Goal: Information Seeking & Learning: Learn about a topic

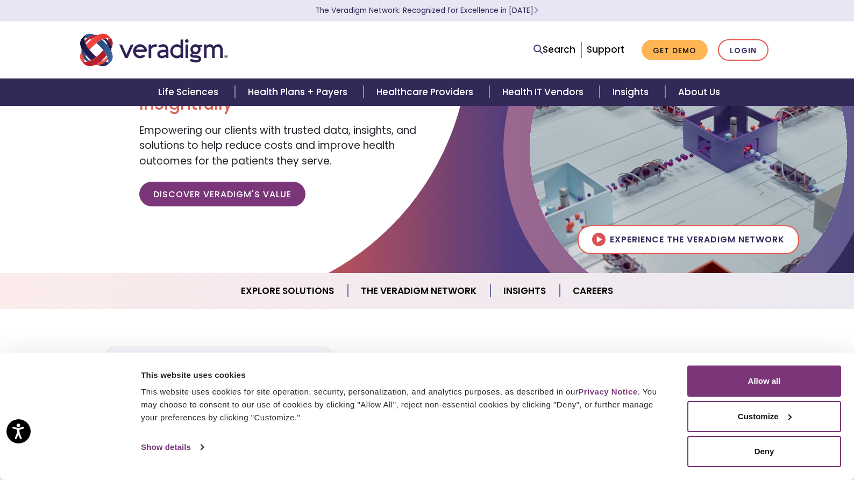
scroll to position [90, 0]
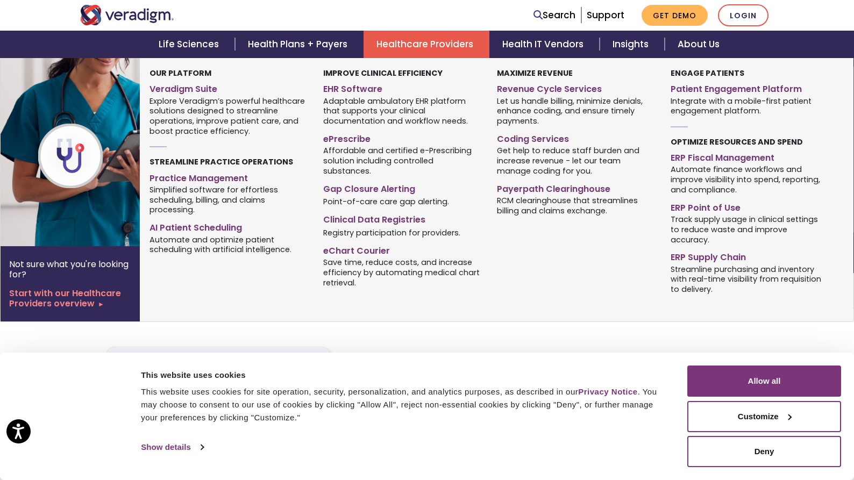
click at [420, 44] on link "Healthcare Providers" at bounding box center [426, 44] width 126 height 27
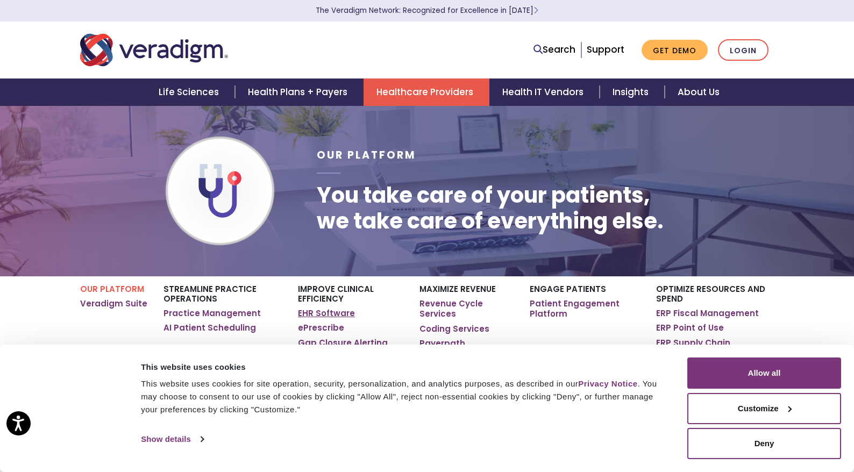
click at [314, 317] on link "EHR Software" at bounding box center [326, 313] width 57 height 11
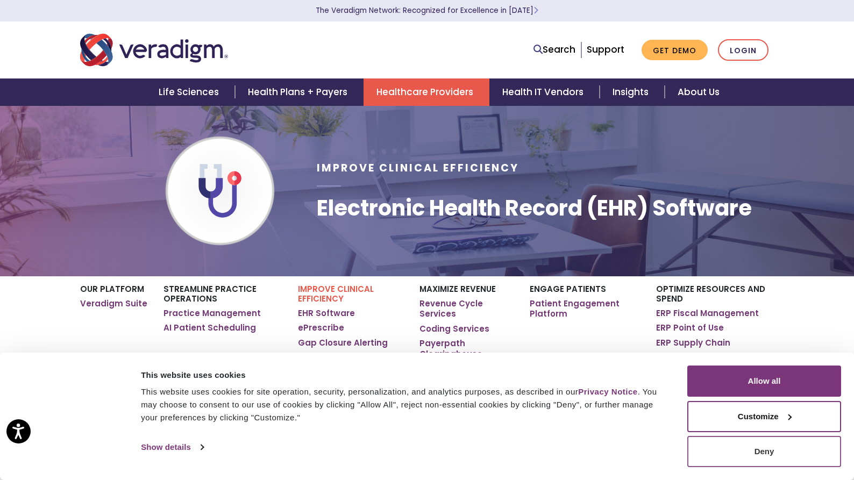
click at [763, 459] on button "Deny" at bounding box center [764, 451] width 154 height 31
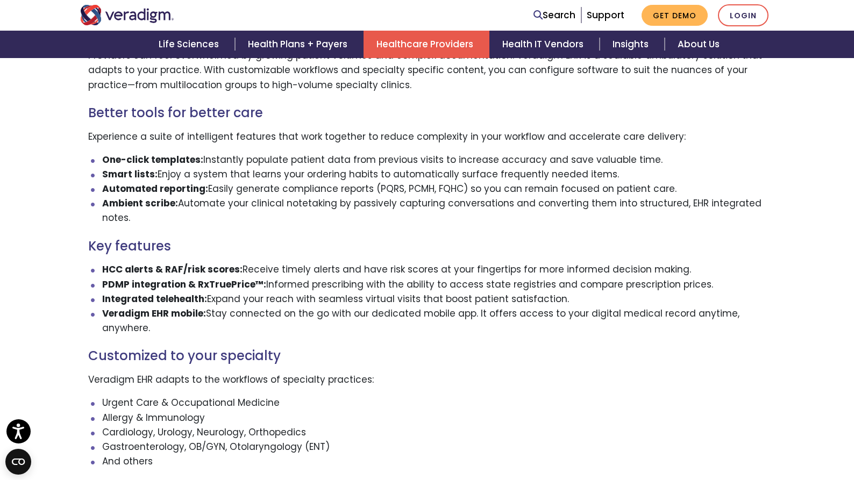
scroll to position [782, 0]
